Goal: Navigation & Orientation: Understand site structure

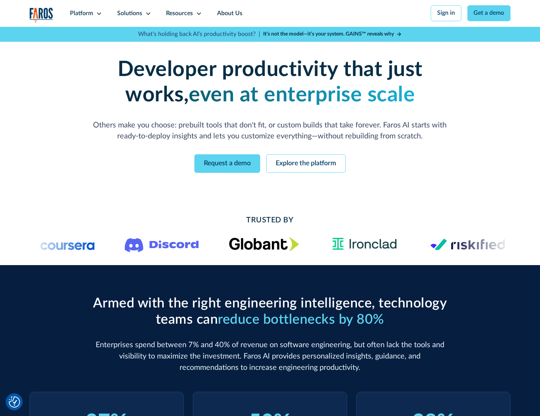
click at [98, 13] on icon at bounding box center [99, 14] width 6 height 6
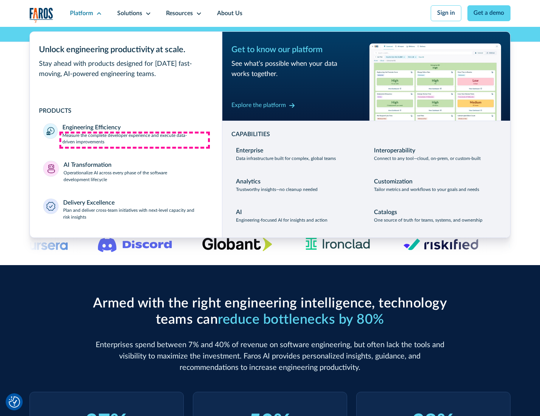
click at [135, 140] on p "Measure the complete developer experience and execute data-driven improvements" at bounding box center [135, 139] width 146 height 14
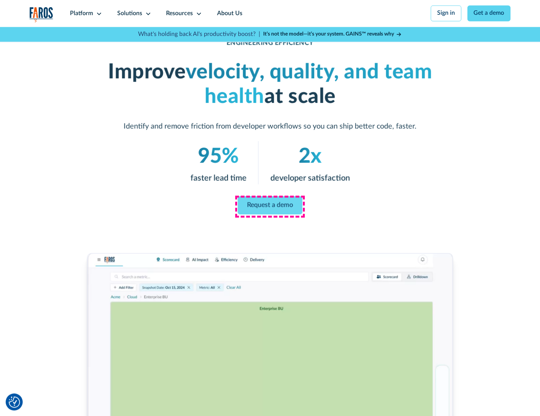
click at [269, 206] on link "Request a demo" at bounding box center [270, 205] width 65 height 18
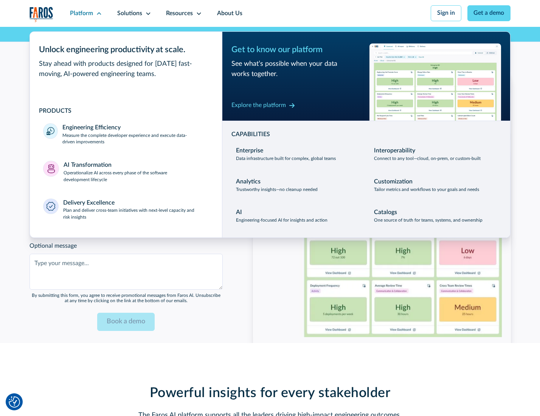
scroll to position [1645, 0]
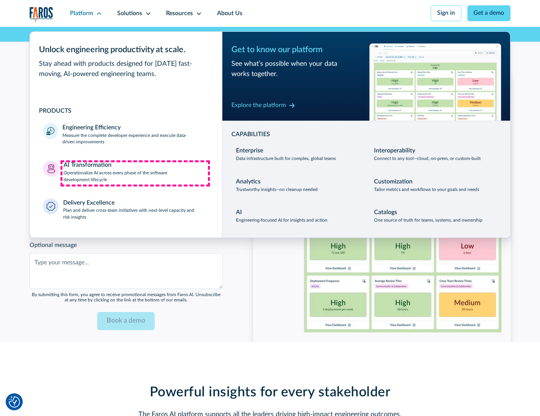
click at [135, 173] on p "Operationalize AI across every phase of the software development lifecycle" at bounding box center [136, 177] width 145 height 14
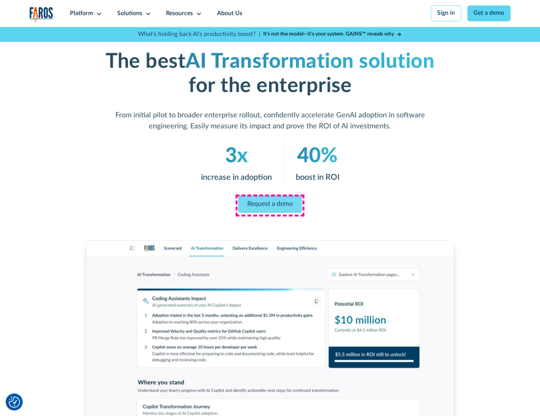
click at [269, 205] on link "Request a demo" at bounding box center [270, 204] width 64 height 18
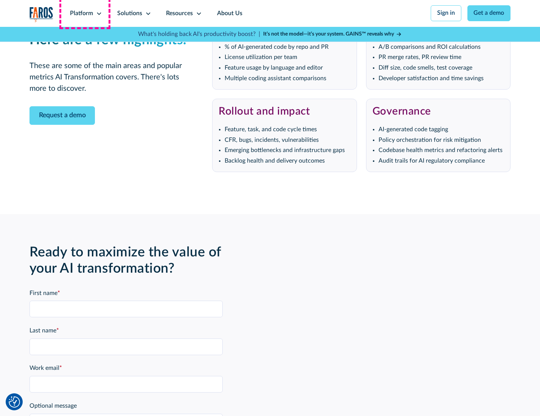
click at [85, 13] on div "Platform" at bounding box center [81, 13] width 23 height 9
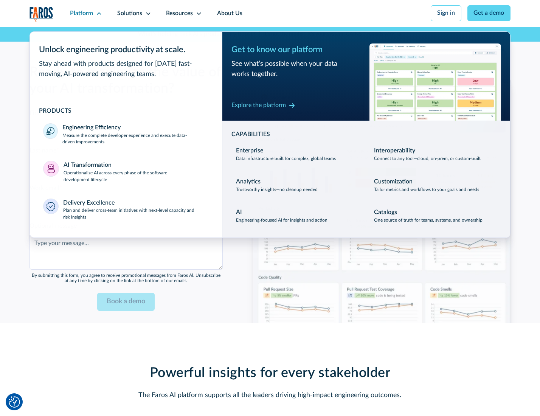
scroll to position [1828, 0]
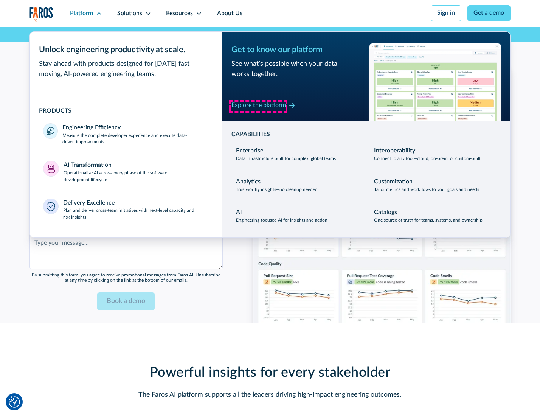
click at [258, 106] on div "Explore the platform" at bounding box center [258, 105] width 54 height 9
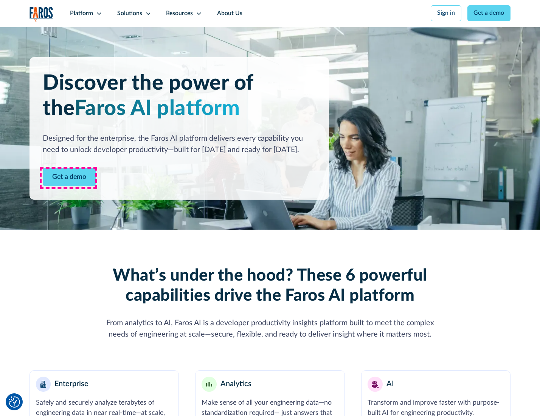
click at [68, 178] on link "Get a demo" at bounding box center [69, 177] width 53 height 19
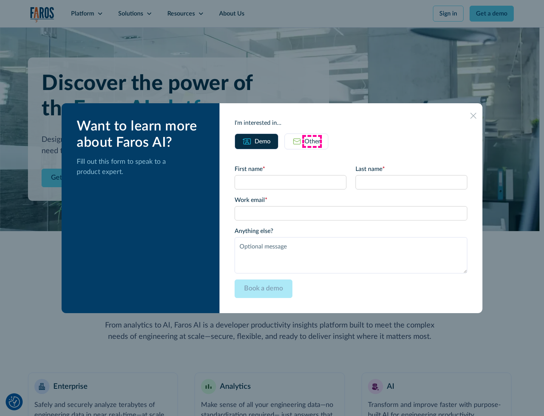
click at [312, 141] on div "Other" at bounding box center [313, 141] width 16 height 9
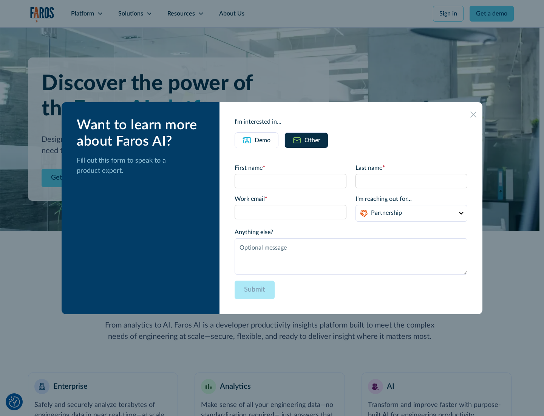
click at [262, 140] on div "Demo" at bounding box center [263, 140] width 16 height 9
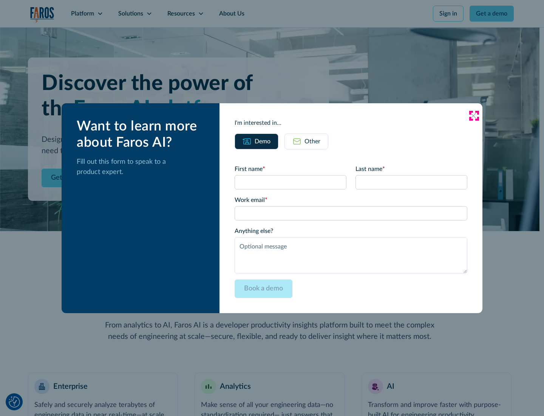
click at [474, 115] on icon at bounding box center [474, 116] width 6 height 6
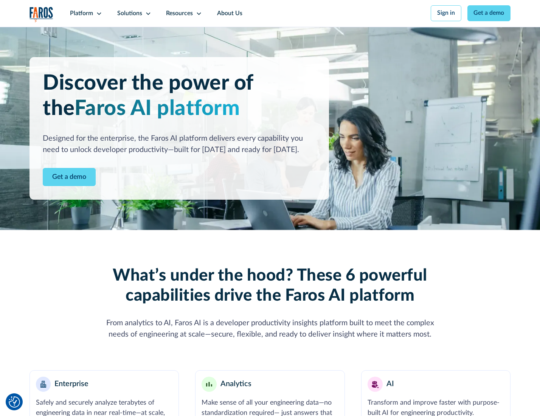
click at [98, 13] on icon at bounding box center [99, 14] width 6 height 6
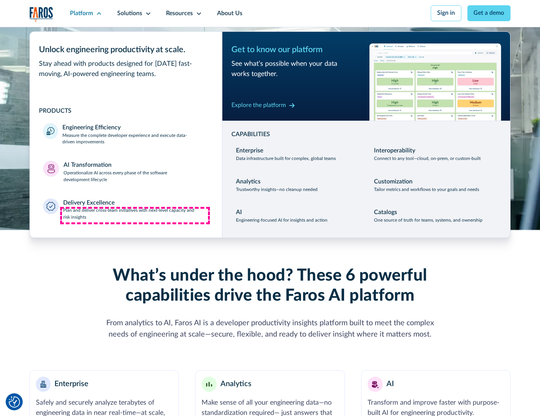
click at [135, 215] on p "Plan and deliver cross-team initiatives with next-level capacity and risk insig…" at bounding box center [136, 214] width 146 height 14
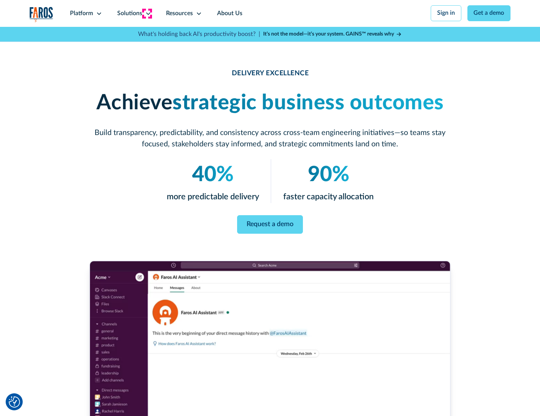
click at [147, 13] on icon at bounding box center [148, 14] width 6 height 6
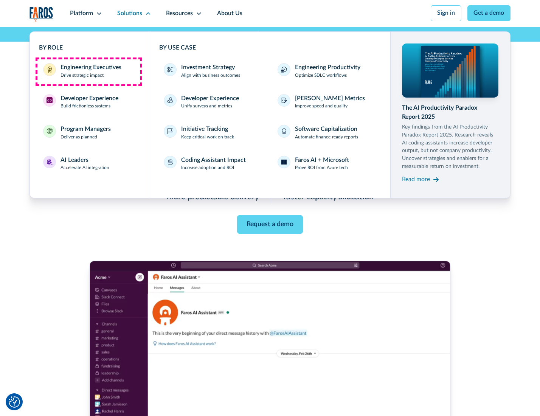
click at [88, 71] on div "Engineering Executives" at bounding box center [90, 67] width 61 height 9
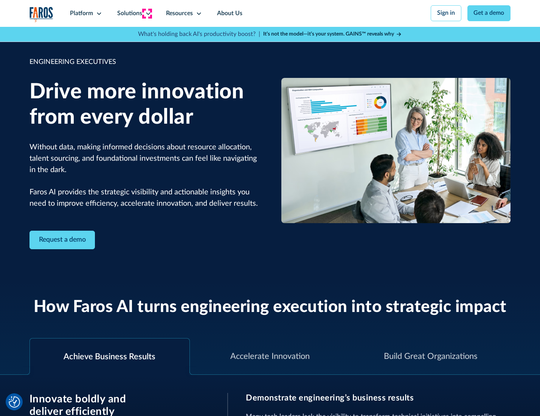
click at [147, 13] on icon at bounding box center [148, 14] width 6 height 6
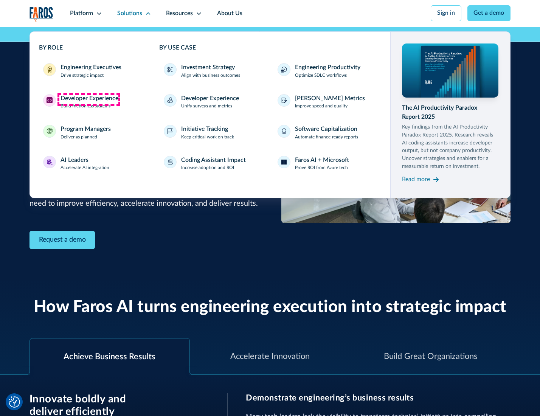
click at [88, 99] on div "Developer Experience" at bounding box center [89, 98] width 58 height 9
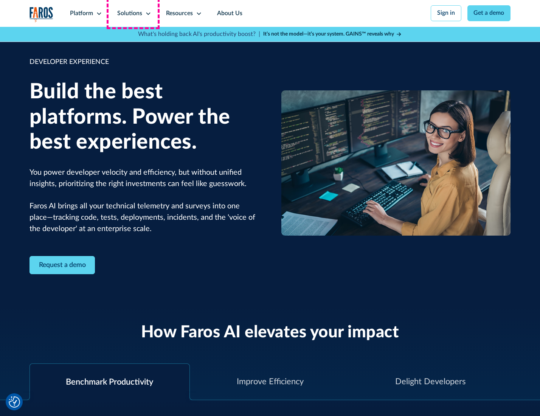
click at [133, 13] on div "Solutions" at bounding box center [129, 13] width 25 height 9
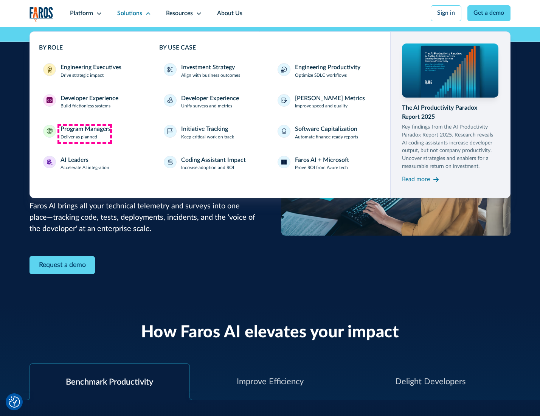
click at [84, 133] on div "Program Managers" at bounding box center [85, 129] width 50 height 9
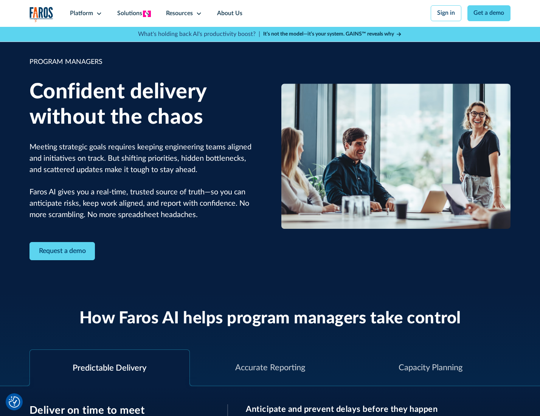
click at [147, 14] on icon at bounding box center [148, 14] width 6 height 6
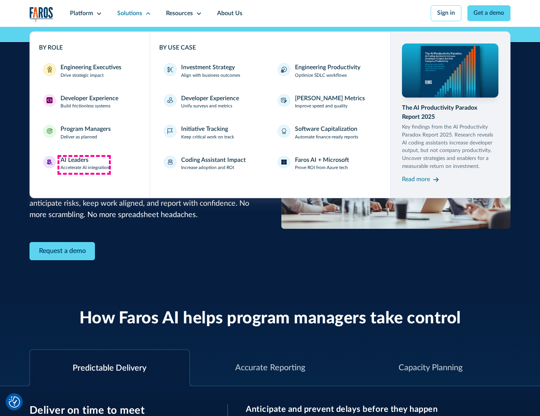
click at [84, 164] on div "AI Leaders" at bounding box center [74, 160] width 28 height 9
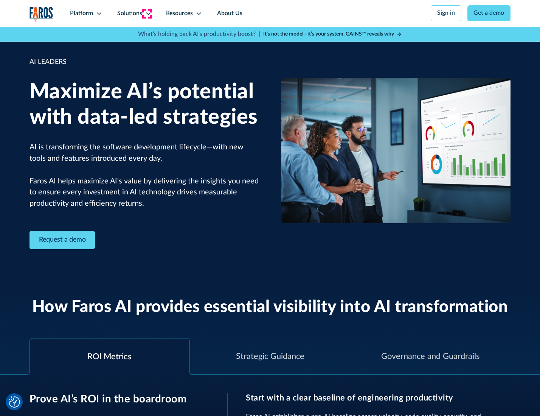
click at [147, 13] on icon at bounding box center [148, 14] width 6 height 6
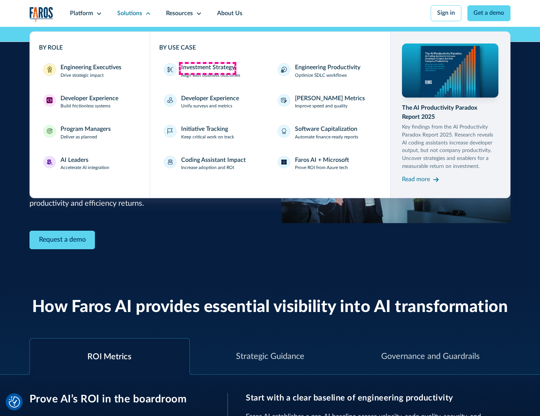
click at [207, 68] on div "Investment Strategy" at bounding box center [208, 67] width 54 height 9
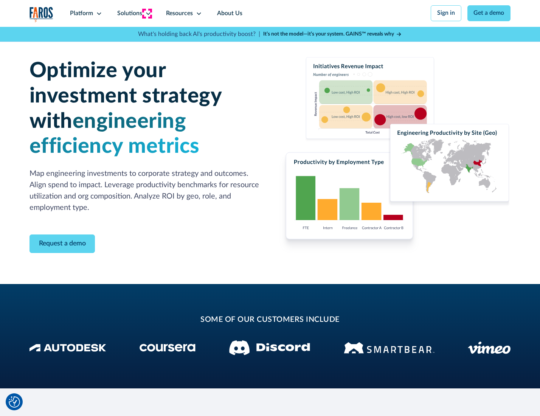
click at [147, 13] on icon at bounding box center [148, 14] width 6 height 6
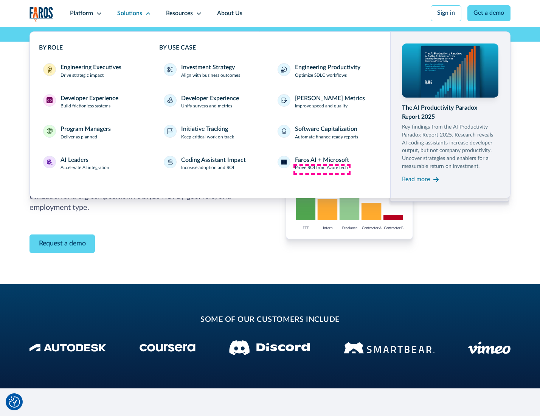
click at [322, 169] on p "Prove ROI from Azure tech" at bounding box center [321, 167] width 53 height 7
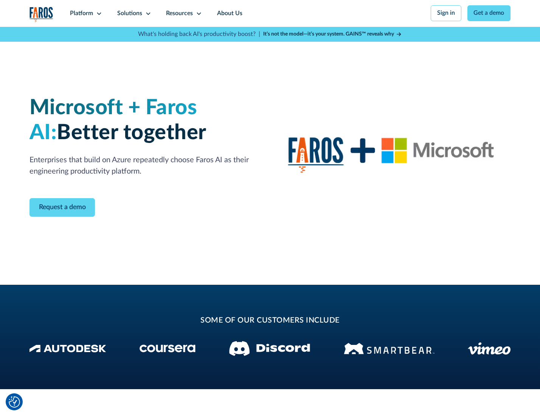
click at [147, 13] on icon at bounding box center [148, 14] width 6 height 6
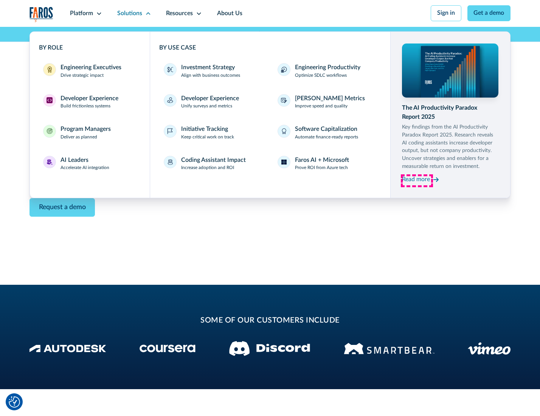
click at [417, 181] on div "Read more" at bounding box center [416, 179] width 28 height 9
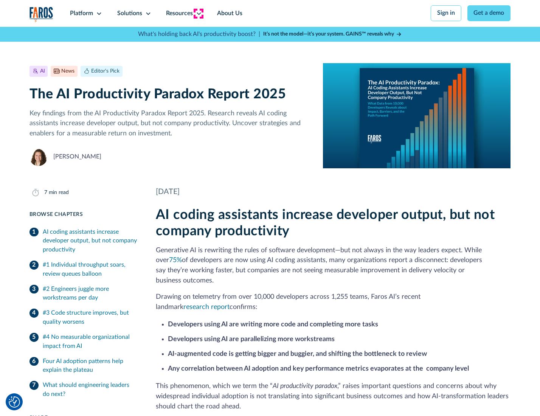
click at [198, 13] on icon at bounding box center [199, 14] width 6 height 6
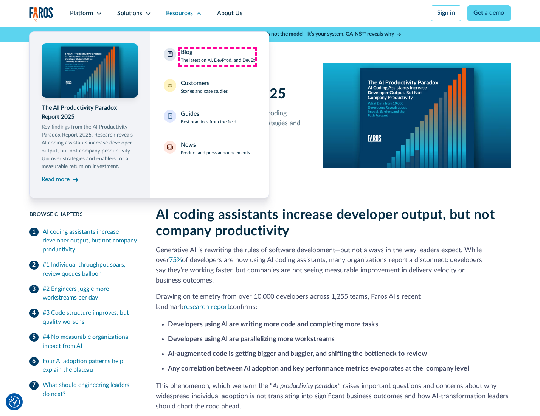
click at [217, 56] on div "Blog The latest on AI, DevProd, and DevEx" at bounding box center [218, 56] width 74 height 16
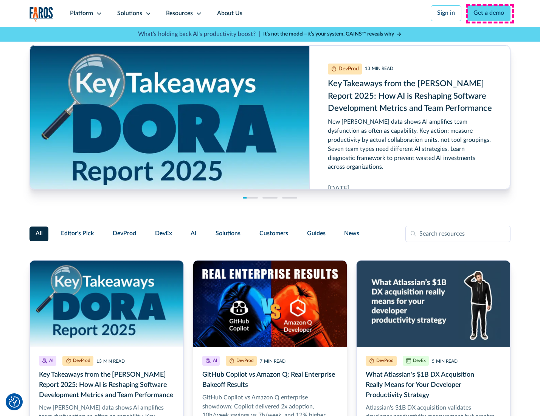
click at [489, 13] on link "Get a demo" at bounding box center [488, 13] width 43 height 16
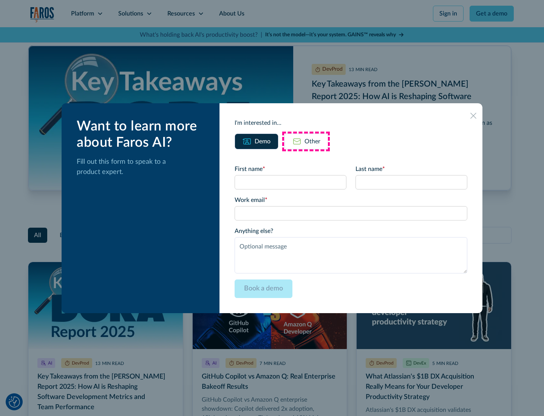
click at [306, 141] on div "Other" at bounding box center [313, 141] width 16 height 9
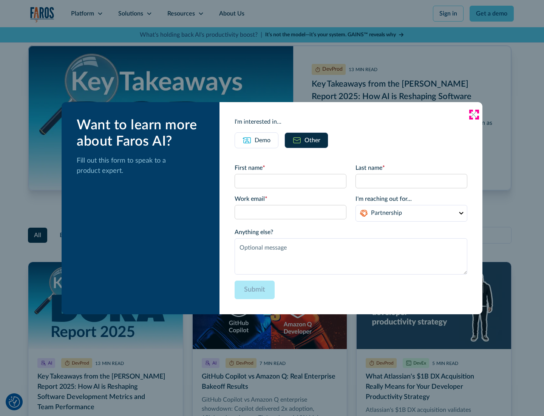
click at [474, 114] on icon at bounding box center [474, 115] width 6 height 6
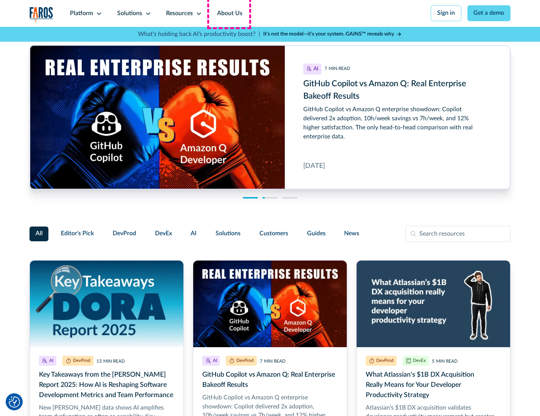
click at [229, 13] on link "About Us" at bounding box center [229, 13] width 40 height 27
